Goal: Find specific page/section: Find specific page/section

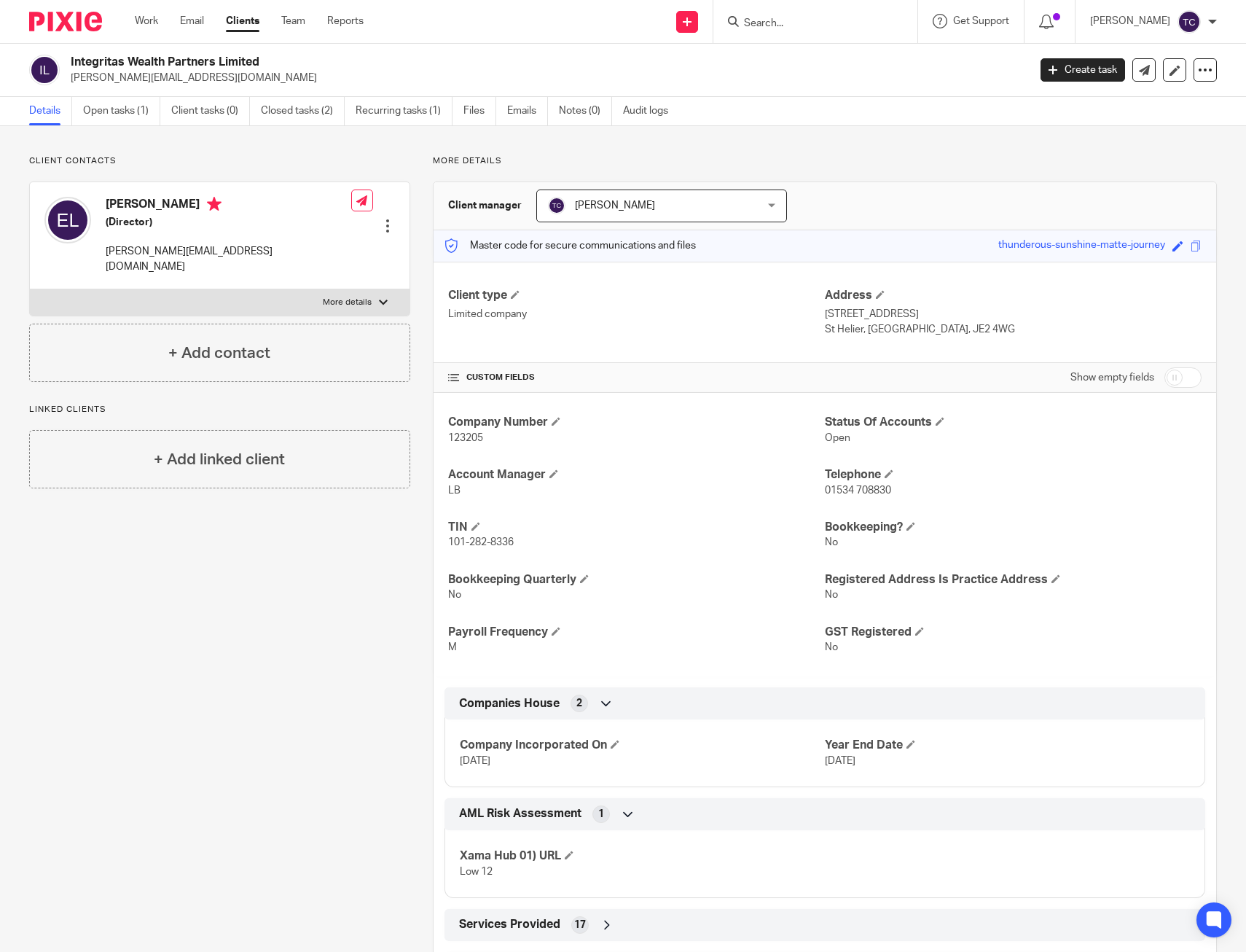
click at [796, 23] on input "Search" at bounding box center [808, 24] width 131 height 13
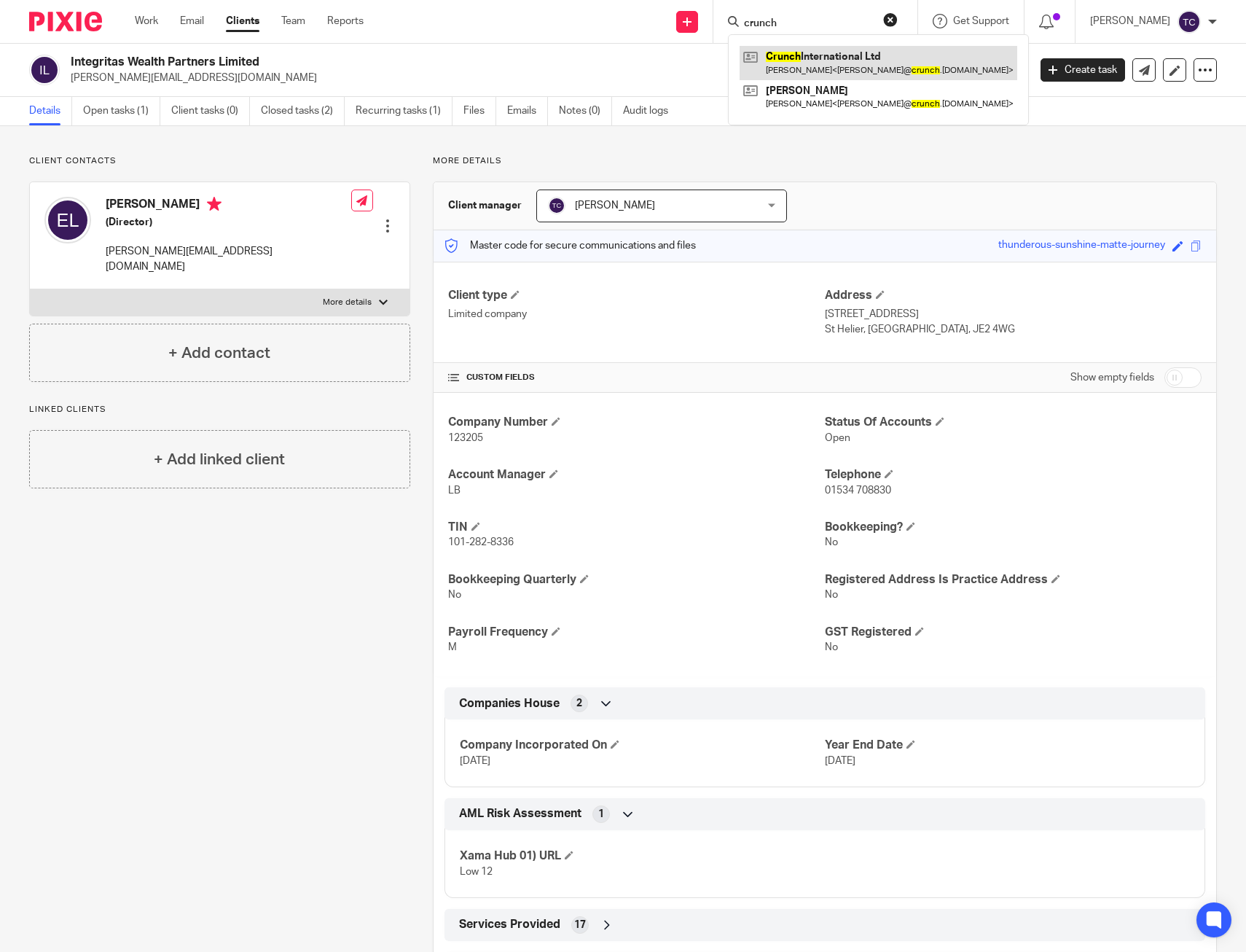
type input "crunch"
click at [855, 72] on link at bounding box center [878, 62] width 278 height 34
